Goal: Ask a question

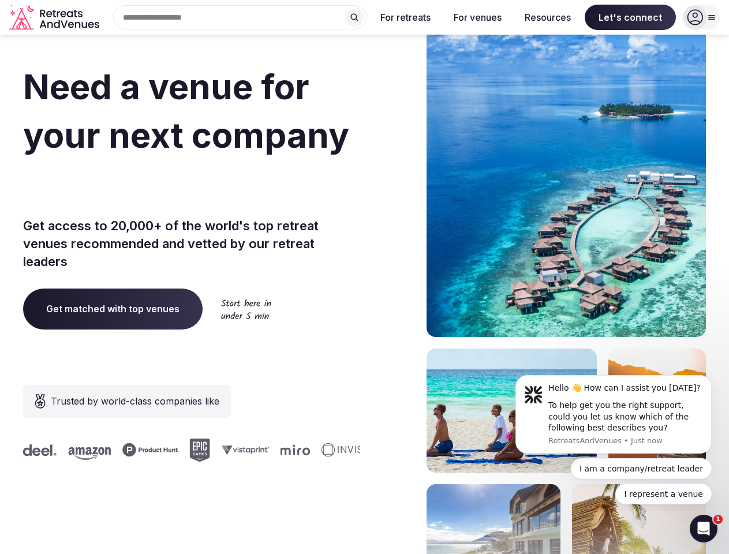
click at [364, 277] on div "Need a venue for your next company offsite? Get access to 20,000+ of the world'…" at bounding box center [364, 346] width 683 height 696
click at [240, 17] on div "Search Popular Destinations [GEOGRAPHIC_DATA], [GEOGRAPHIC_DATA] [GEOGRAPHIC_DA…" at bounding box center [235, 17] width 263 height 24
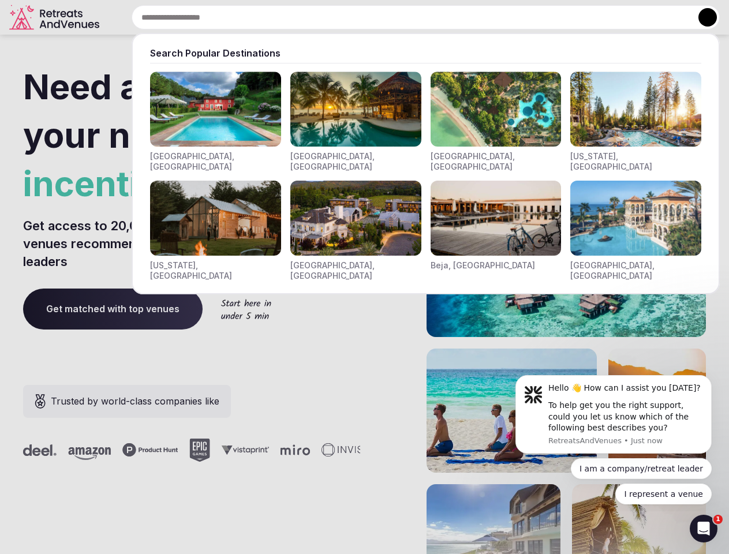
click at [354, 17] on input "text" at bounding box center [426, 17] width 588 height 24
click at [406, 17] on input "text" at bounding box center [426, 17] width 588 height 24
click at [477, 17] on input "text" at bounding box center [426, 17] width 588 height 24
click at [548, 17] on input "text" at bounding box center [426, 17] width 588 height 24
click at [630, 17] on input "text" at bounding box center [426, 17] width 588 height 24
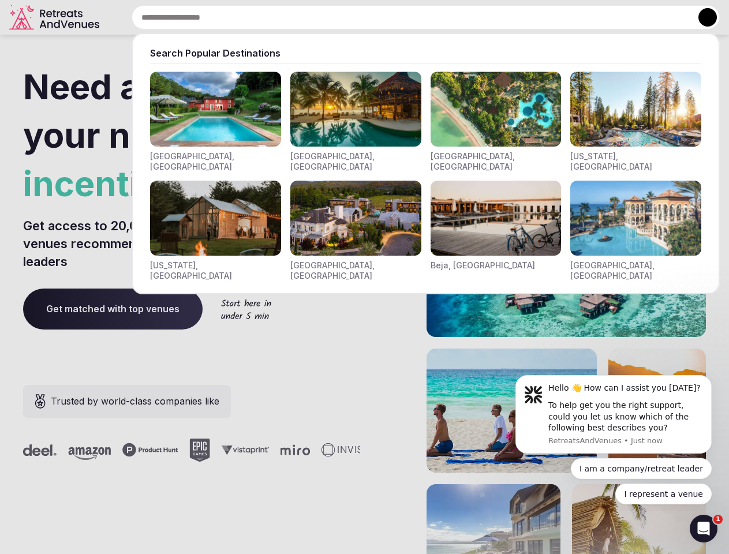
click at [701, 17] on button at bounding box center [707, 17] width 18 height 18
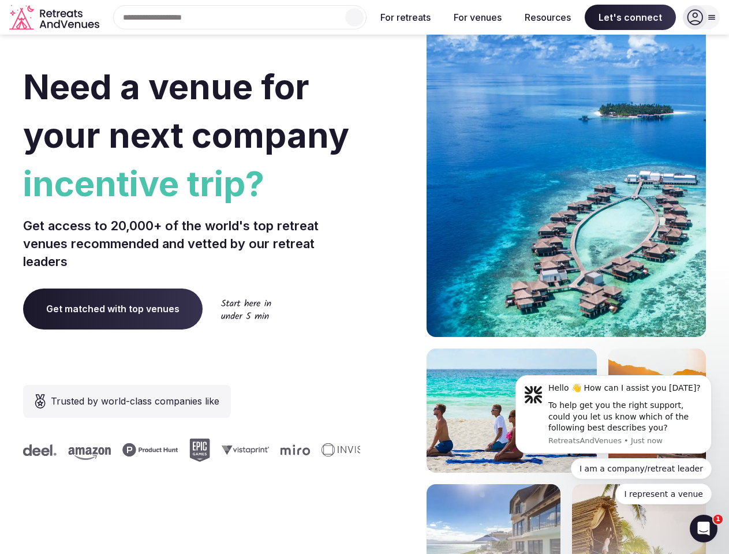
click at [614, 414] on div "To help get you the right support, could you let us know which of the following…" at bounding box center [625, 417] width 155 height 34
